Goal: Ask a question

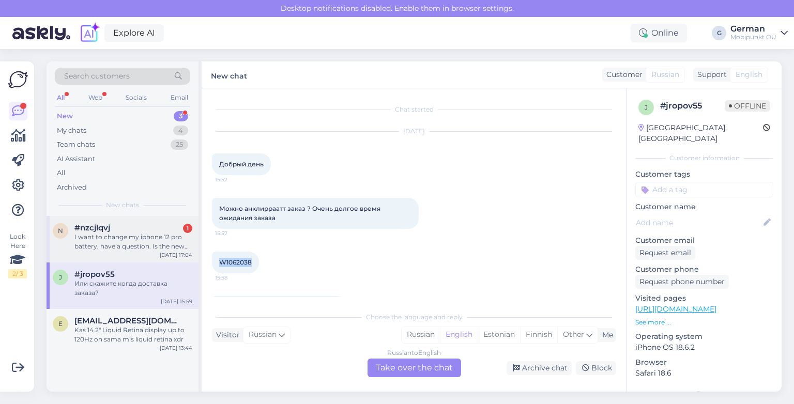
scroll to position [32, 0]
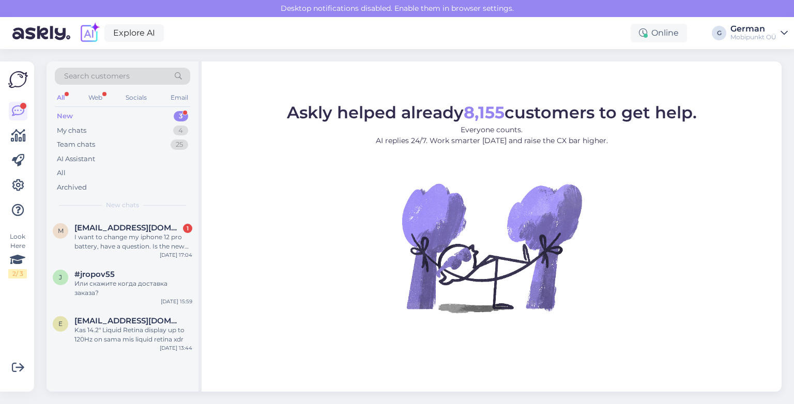
click at [67, 114] on div "New" at bounding box center [65, 116] width 16 height 10
click at [111, 273] on span "#jropov55" at bounding box center [94, 274] width 40 height 9
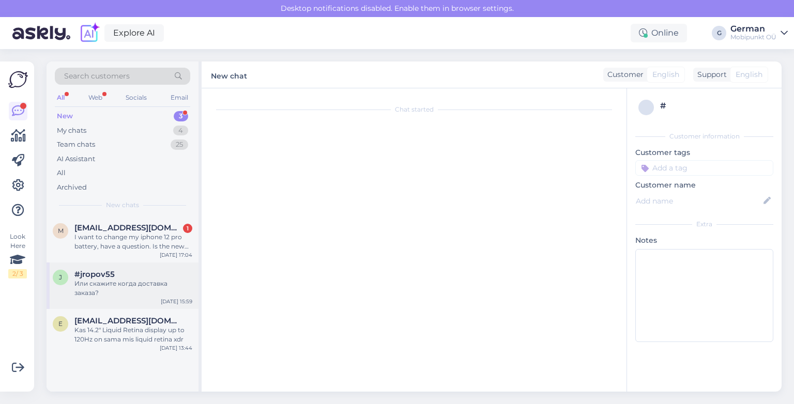
scroll to position [32, 0]
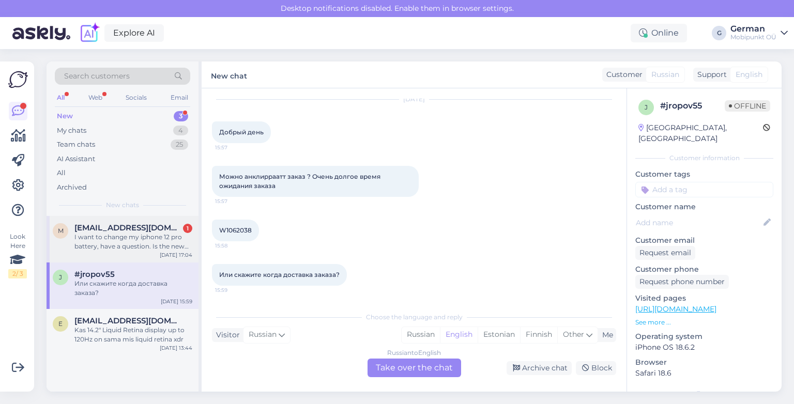
click at [109, 238] on div "I want to change my iphone 12 pro battery, have a question. Is the new battery …" at bounding box center [133, 242] width 118 height 19
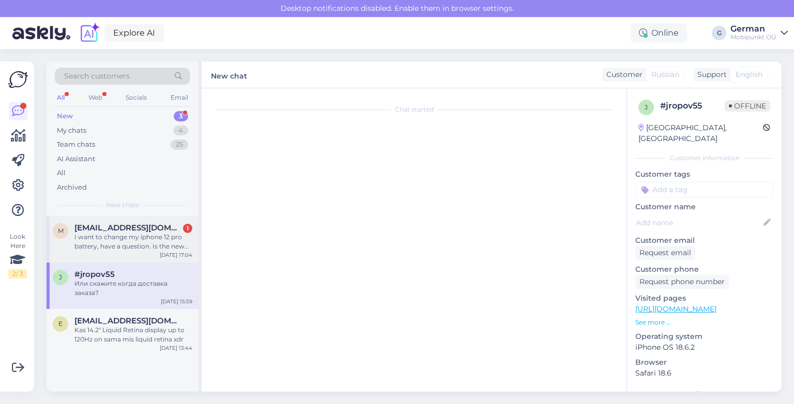
scroll to position [0, 0]
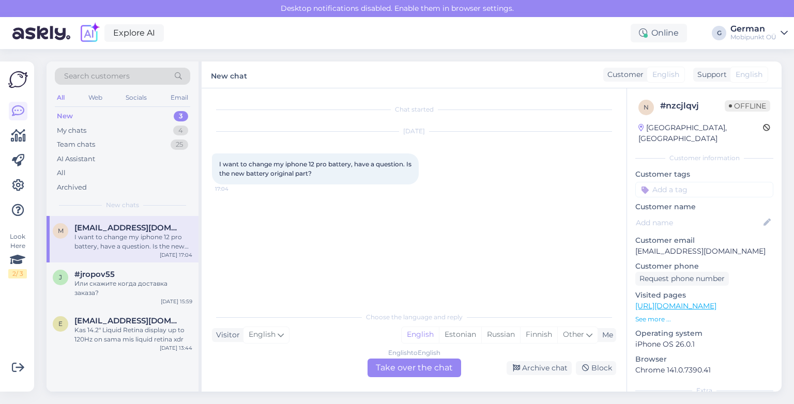
click at [67, 115] on div "New" at bounding box center [65, 116] width 16 height 10
